Goal: Information Seeking & Learning: Learn about a topic

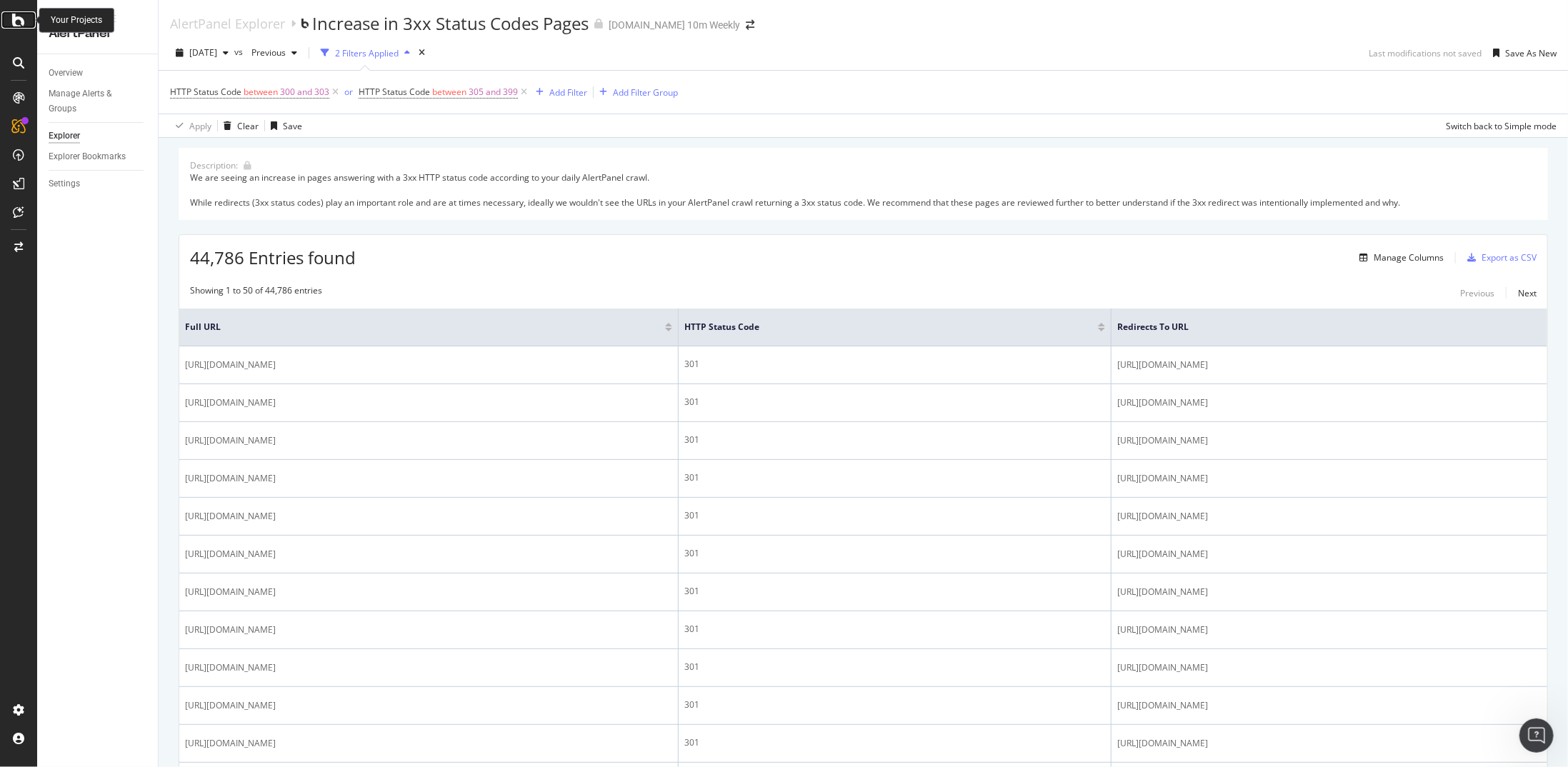
click at [15, 19] on icon at bounding box center [19, 20] width 13 height 17
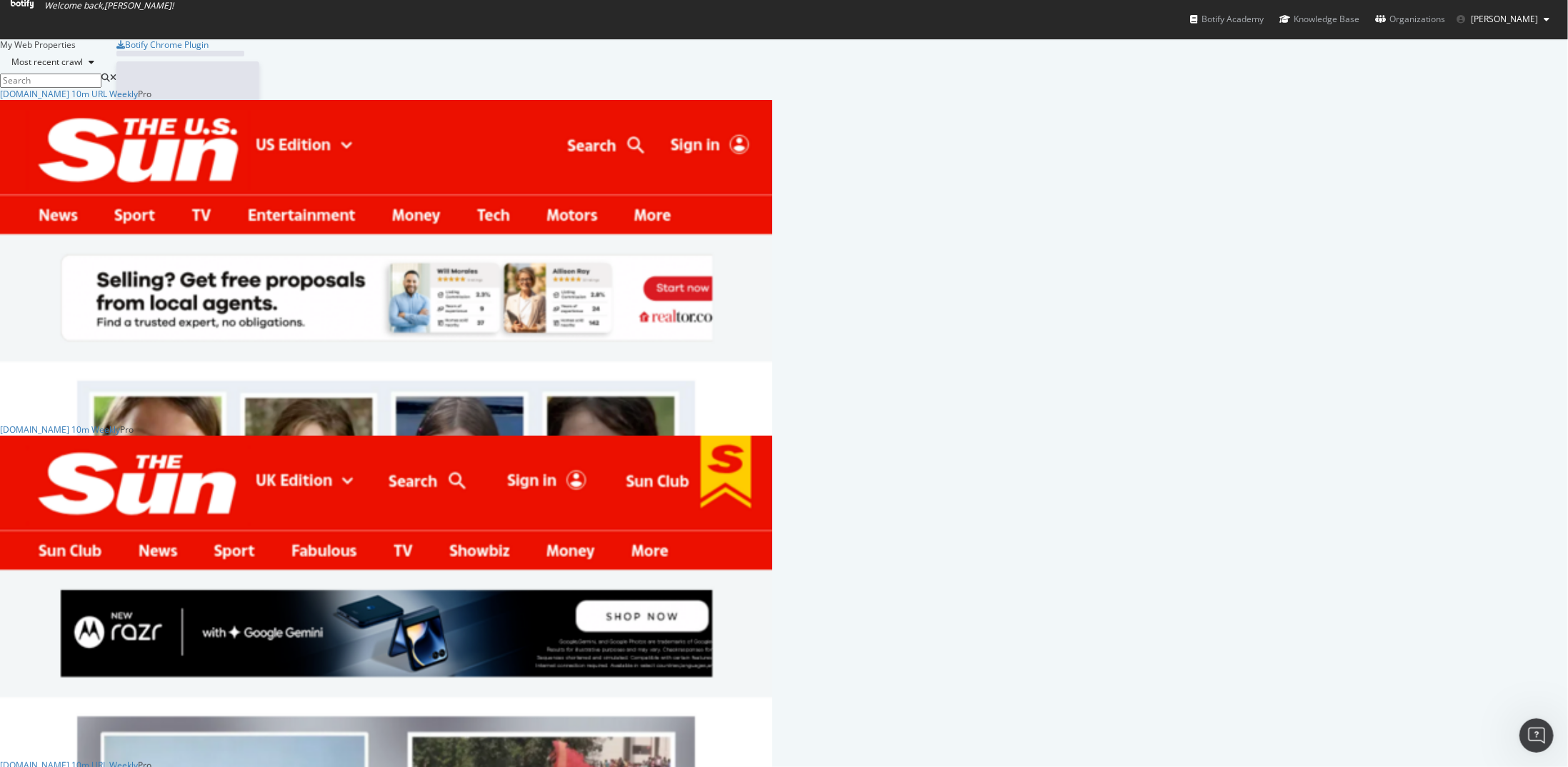
scroll to position [756, 1546]
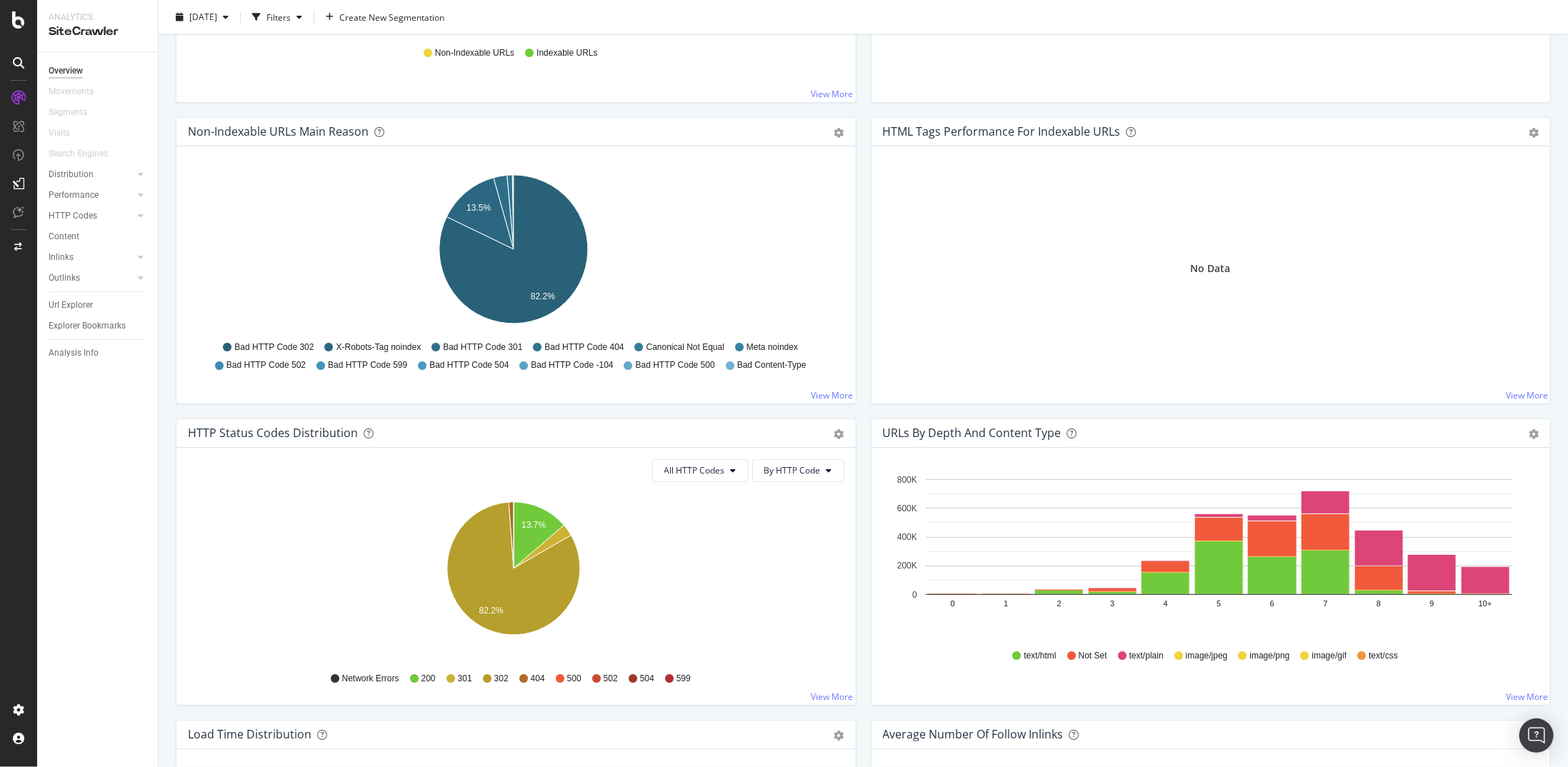
scroll to position [429, 0]
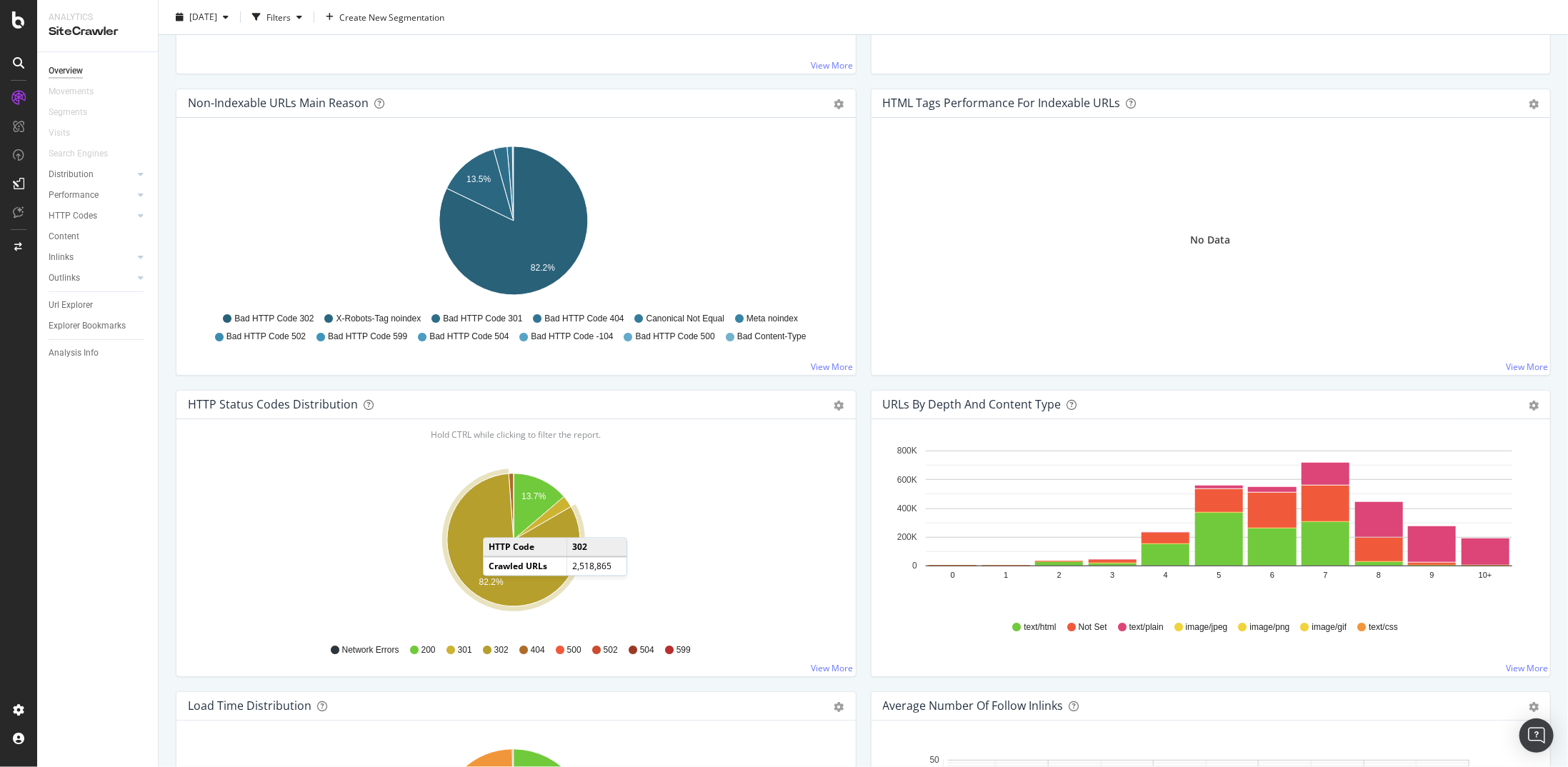
click at [497, 520] on icon "A chart." at bounding box center [514, 540] width 133 height 133
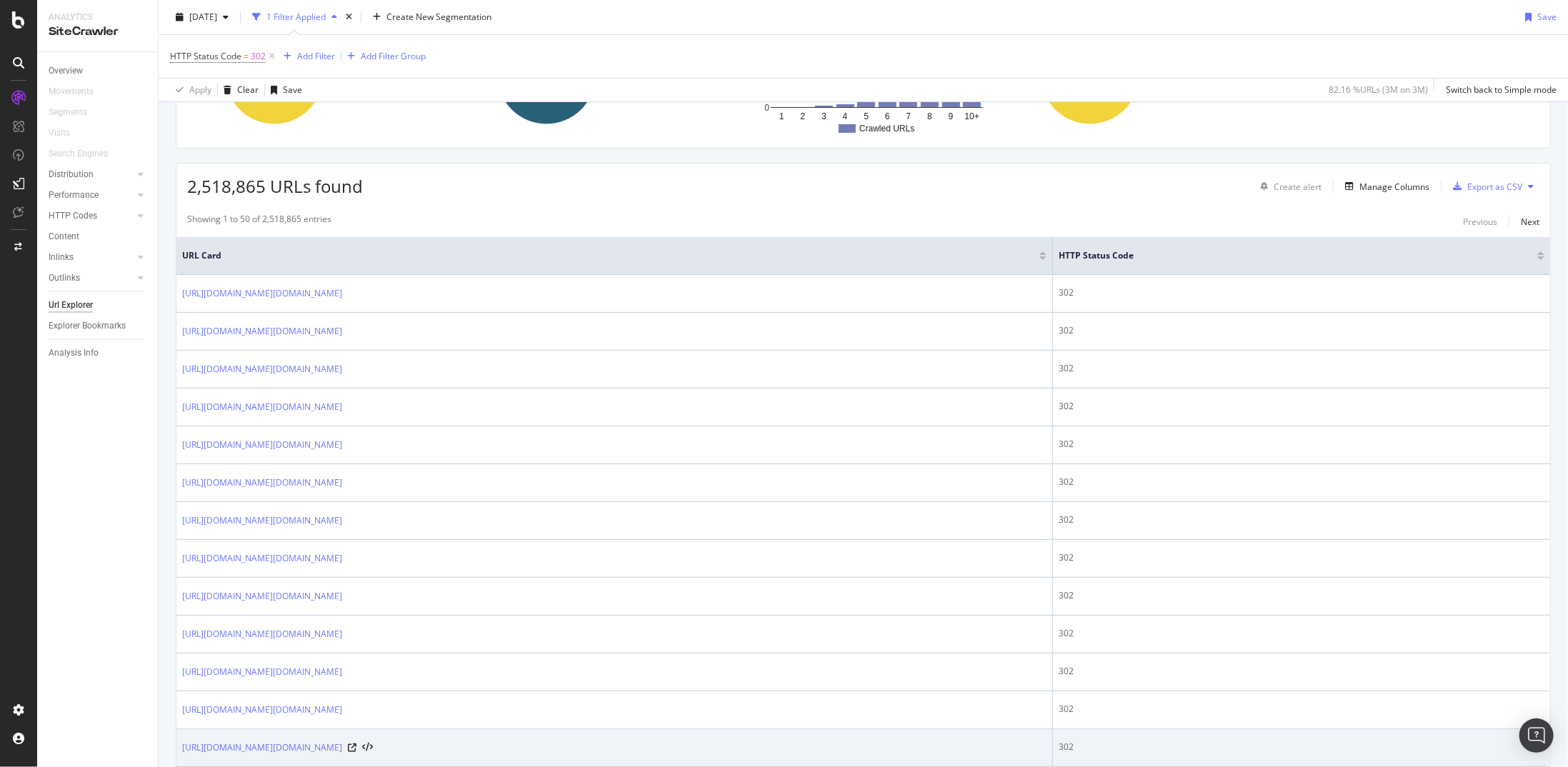
scroll to position [72, 0]
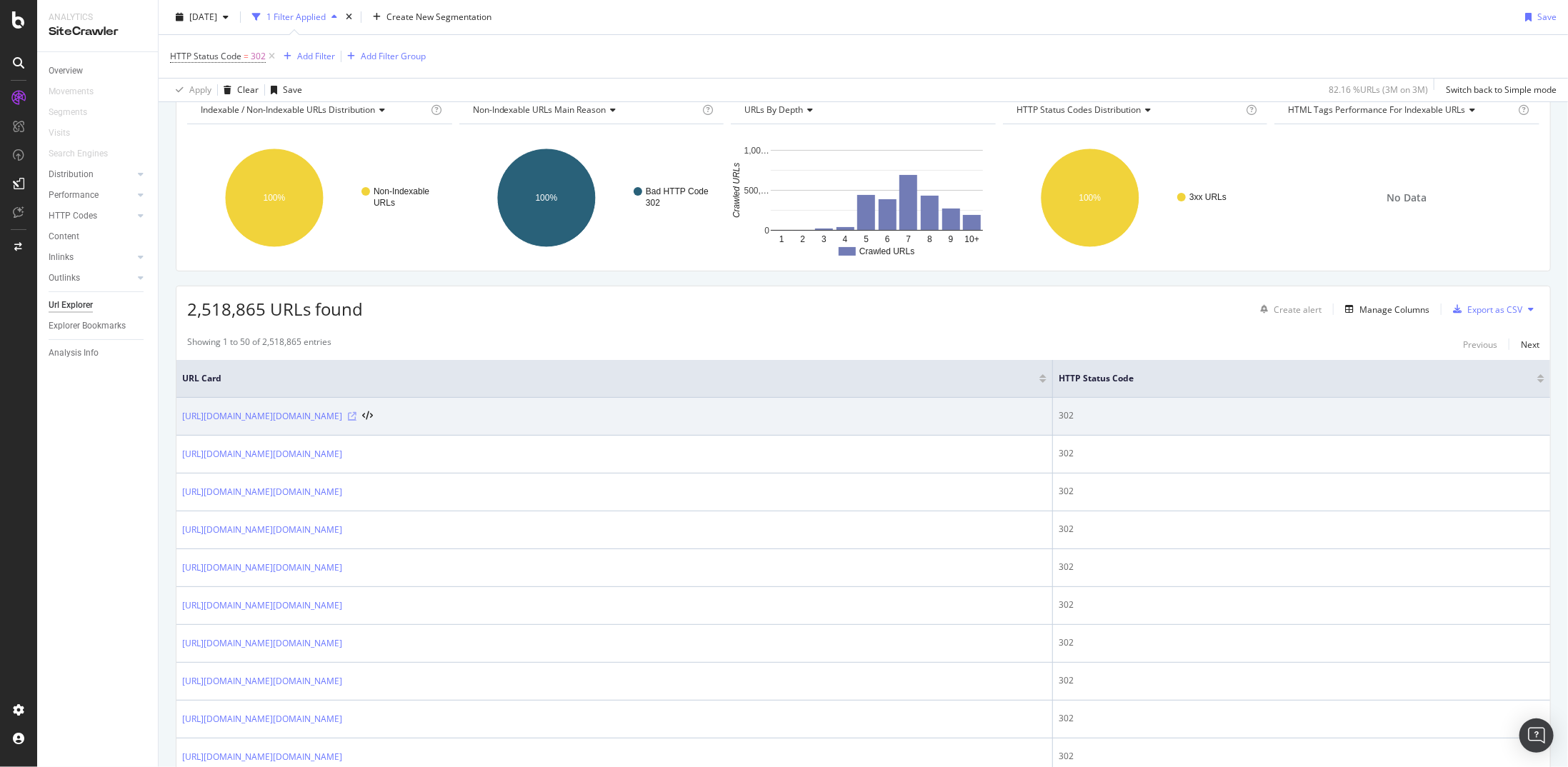
click at [356, 412] on icon at bounding box center [352, 415] width 8 height 8
